Goal: Book appointment/travel/reservation

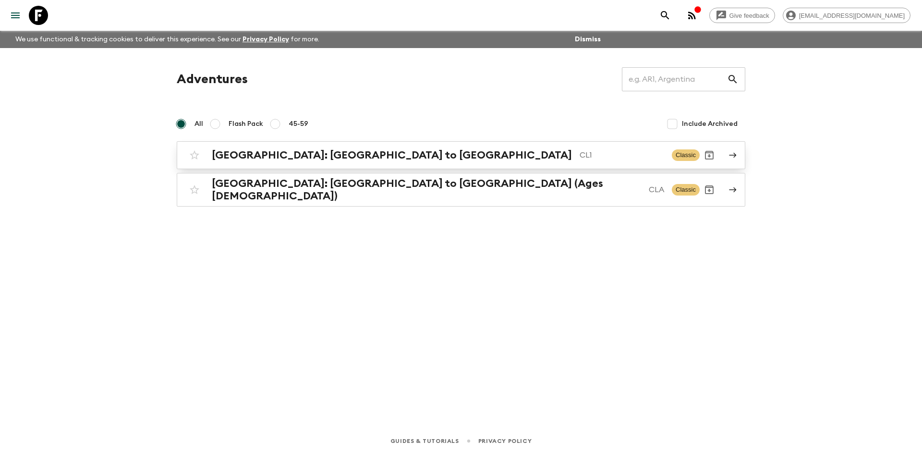
click at [292, 153] on h2 "[GEOGRAPHIC_DATA]: [GEOGRAPHIC_DATA] to [GEOGRAPHIC_DATA]" at bounding box center [392, 155] width 360 height 12
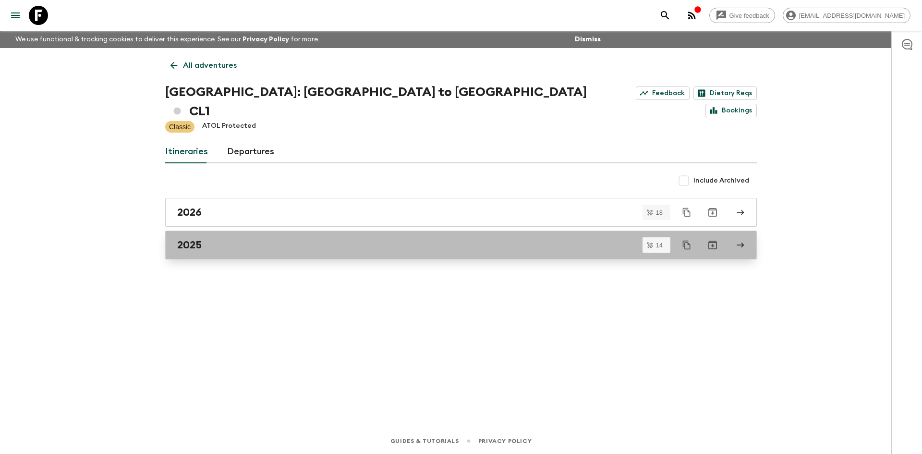
click at [228, 231] on link "2025" at bounding box center [461, 245] width 592 height 29
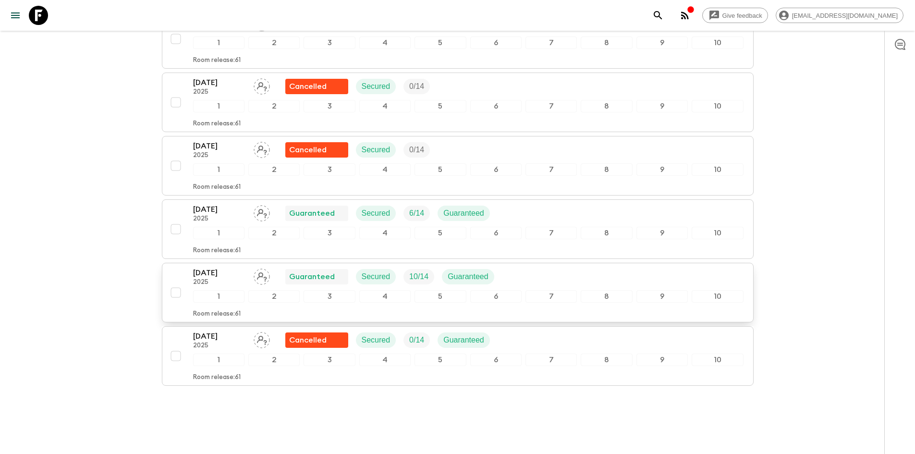
scroll to position [674, 0]
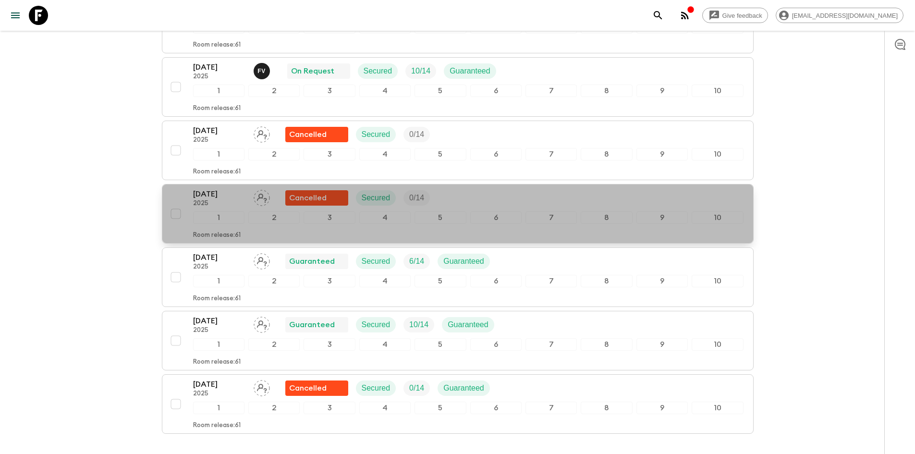
click at [461, 188] on div "[DATE] 2025 Cancelled Secured 0 / 14" at bounding box center [468, 197] width 550 height 19
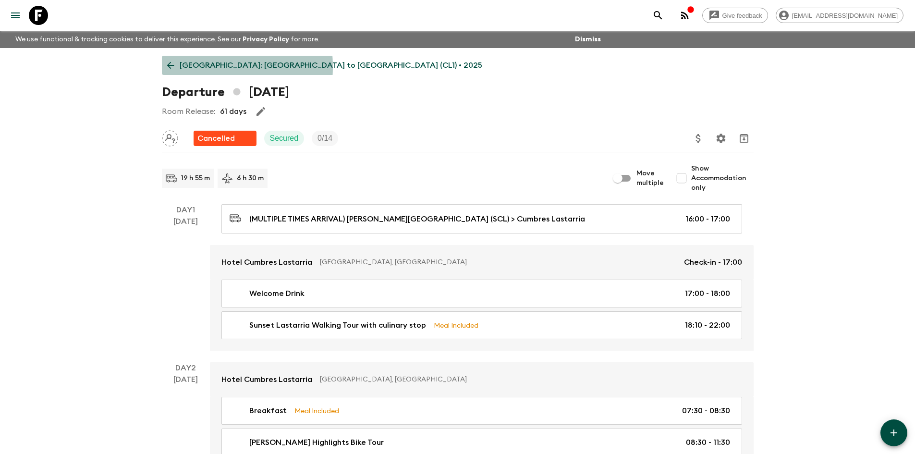
click at [189, 67] on p "[GEOGRAPHIC_DATA]: [GEOGRAPHIC_DATA] to [GEOGRAPHIC_DATA] (CL1) • 2025" at bounding box center [331, 66] width 303 height 12
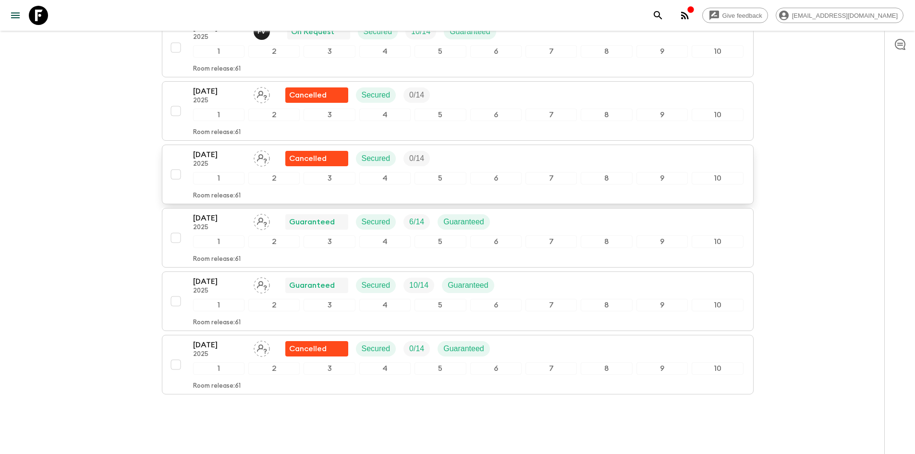
scroll to position [722, 0]
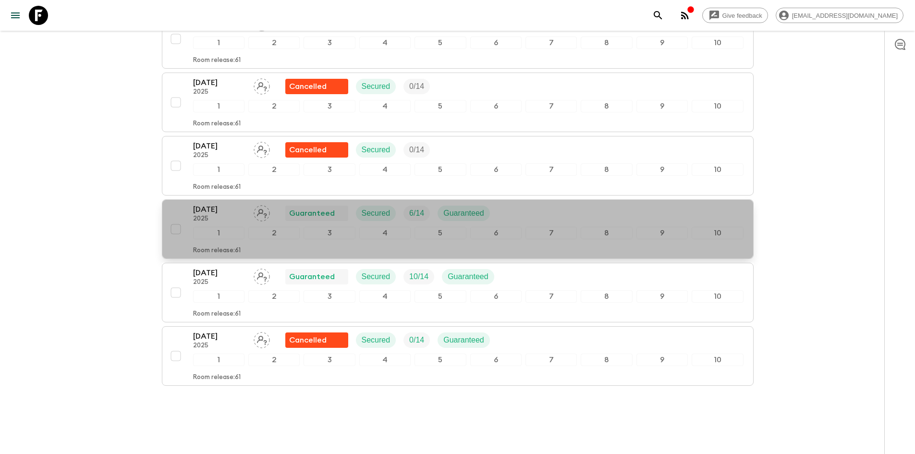
click at [537, 204] on div "[DATE] 2025 Guaranteed Secured 6 / 14 Guaranteed" at bounding box center [468, 213] width 550 height 19
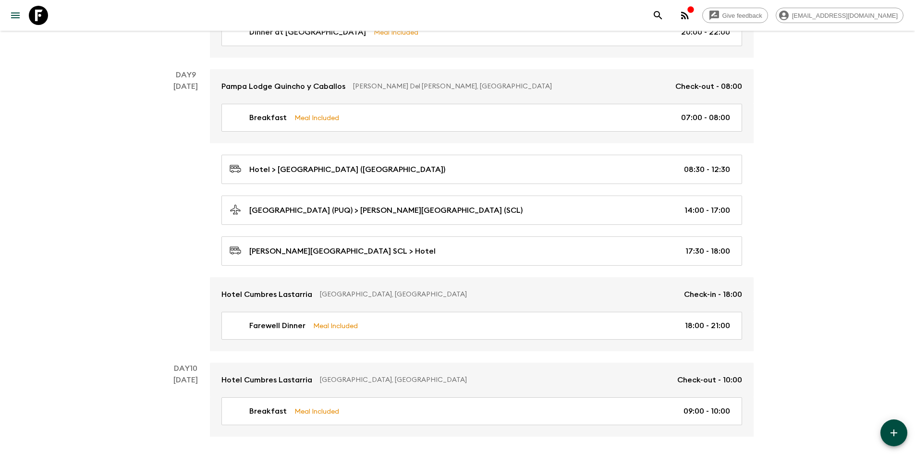
scroll to position [2053, 0]
